Goal: Task Accomplishment & Management: Complete application form

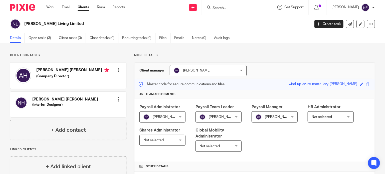
click at [29, 7] on img at bounding box center [22, 7] width 25 height 7
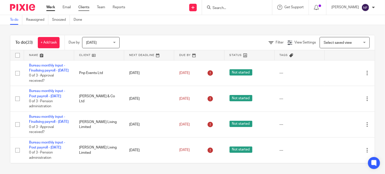
click at [81, 9] on link "Clients" at bounding box center [83, 7] width 11 height 5
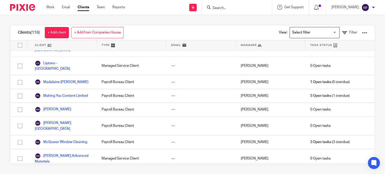
scroll to position [951, 0]
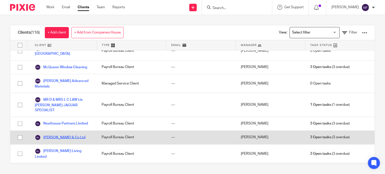
click at [54, 135] on link "[PERSON_NAME] & Co Ltd" at bounding box center [60, 138] width 51 height 6
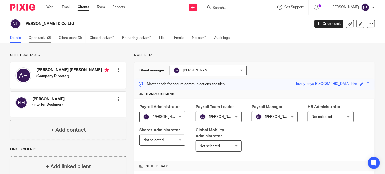
click at [38, 36] on link "Open tasks (3)" at bounding box center [42, 38] width 27 height 10
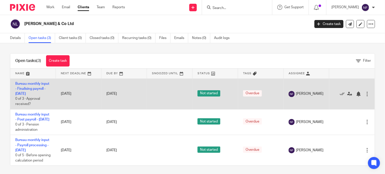
scroll to position [13, 0]
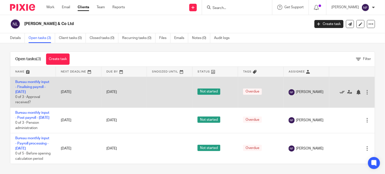
click at [340, 90] on icon at bounding box center [342, 92] width 5 height 5
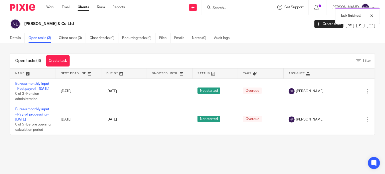
scroll to position [0, 0]
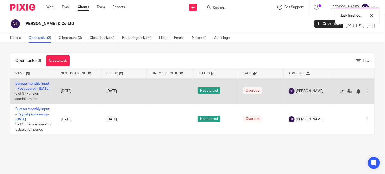
click at [340, 94] on link at bounding box center [344, 91] width 8 height 5
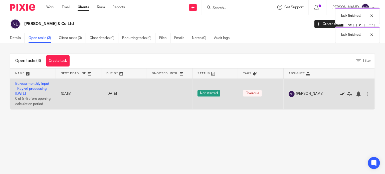
click at [340, 96] on icon at bounding box center [342, 94] width 5 height 5
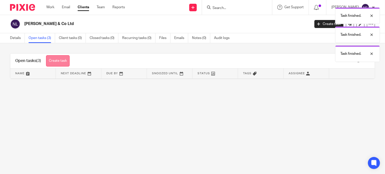
click at [59, 57] on link "Create task" at bounding box center [58, 60] width 24 height 11
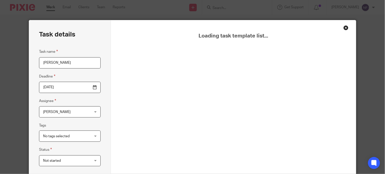
type input "[PERSON_NAME]"
click at [63, 87] on input "[DATE]" at bounding box center [69, 87] width 61 height 11
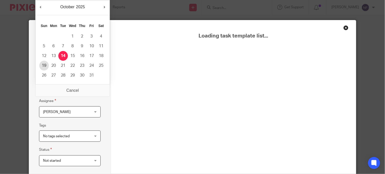
type input "2025-10-19"
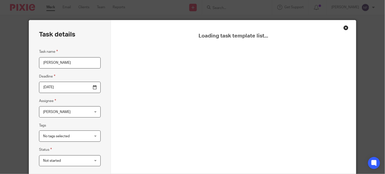
click at [344, 28] on div "Close this dialog window" at bounding box center [345, 27] width 5 height 5
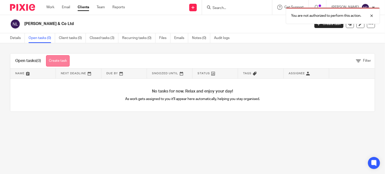
click at [64, 59] on link "Create task" at bounding box center [58, 60] width 24 height 11
